Goal: Transaction & Acquisition: Book appointment/travel/reservation

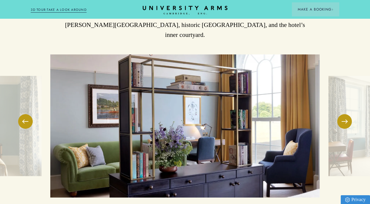
scroll to position [734, 0]
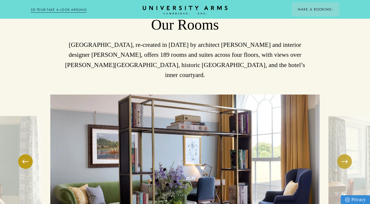
click at [344, 159] on button at bounding box center [344, 161] width 15 height 15
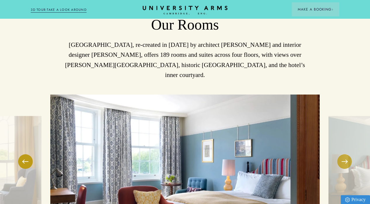
click at [344, 159] on button at bounding box center [344, 161] width 15 height 15
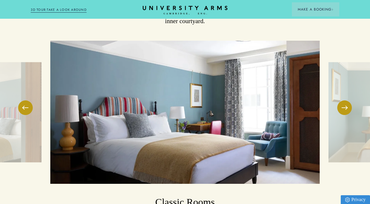
scroll to position [789, 0]
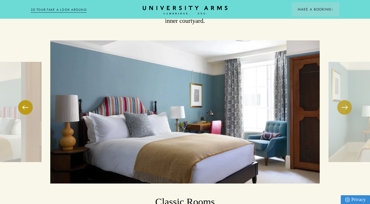
click at [346, 100] on button at bounding box center [344, 107] width 15 height 15
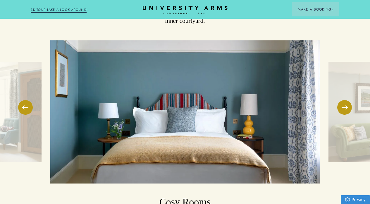
click at [184, 115] on img at bounding box center [184, 111] width 269 height 143
click at [207, 108] on img at bounding box center [184, 111] width 269 height 143
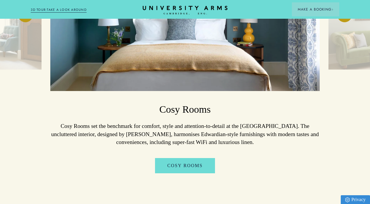
scroll to position [881, 0]
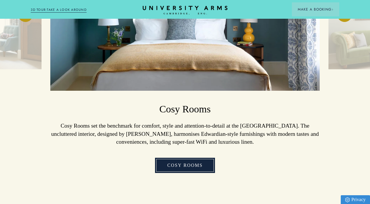
click at [187, 160] on link "Cosy Rooms" at bounding box center [185, 165] width 60 height 15
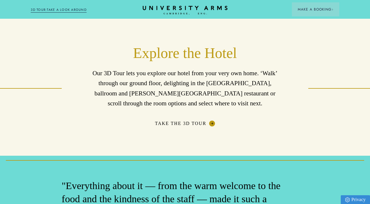
scroll to position [823, 0]
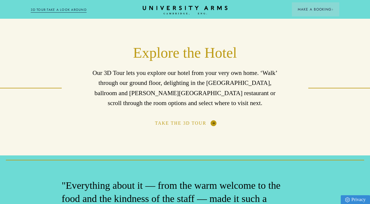
click at [189, 126] on link "Take the 3D Tour" at bounding box center [185, 123] width 60 height 6
